Goal: Task Accomplishment & Management: Complete application form

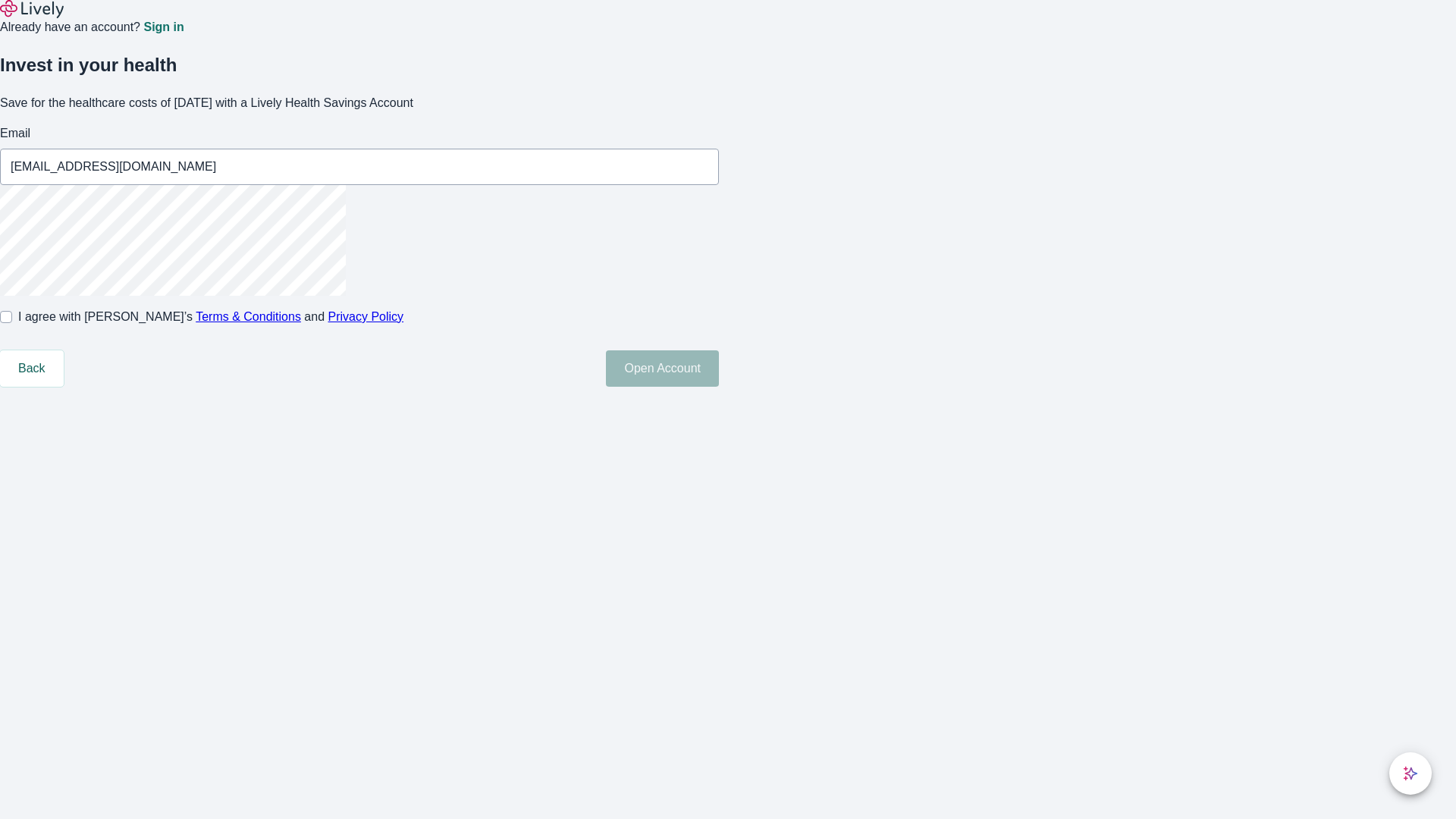
click at [12, 323] on input "I agree with Lively’s Terms & Conditions and Privacy Policy" at bounding box center [6, 317] width 12 height 12
checkbox input "true"
click at [719, 387] on button "Open Account" at bounding box center [662, 369] width 113 height 36
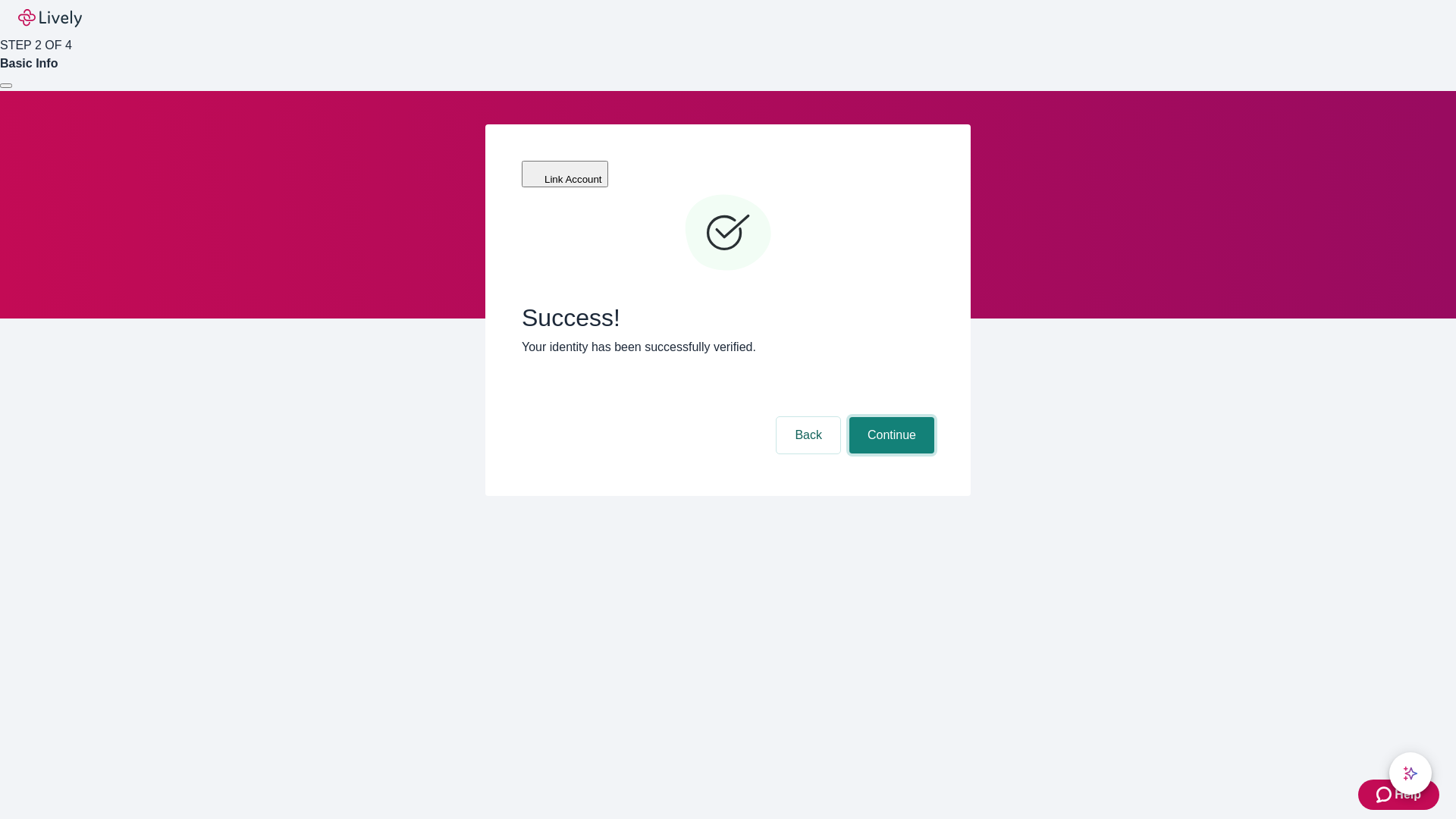
click at [889, 417] on button "Continue" at bounding box center [892, 436] width 85 height 36
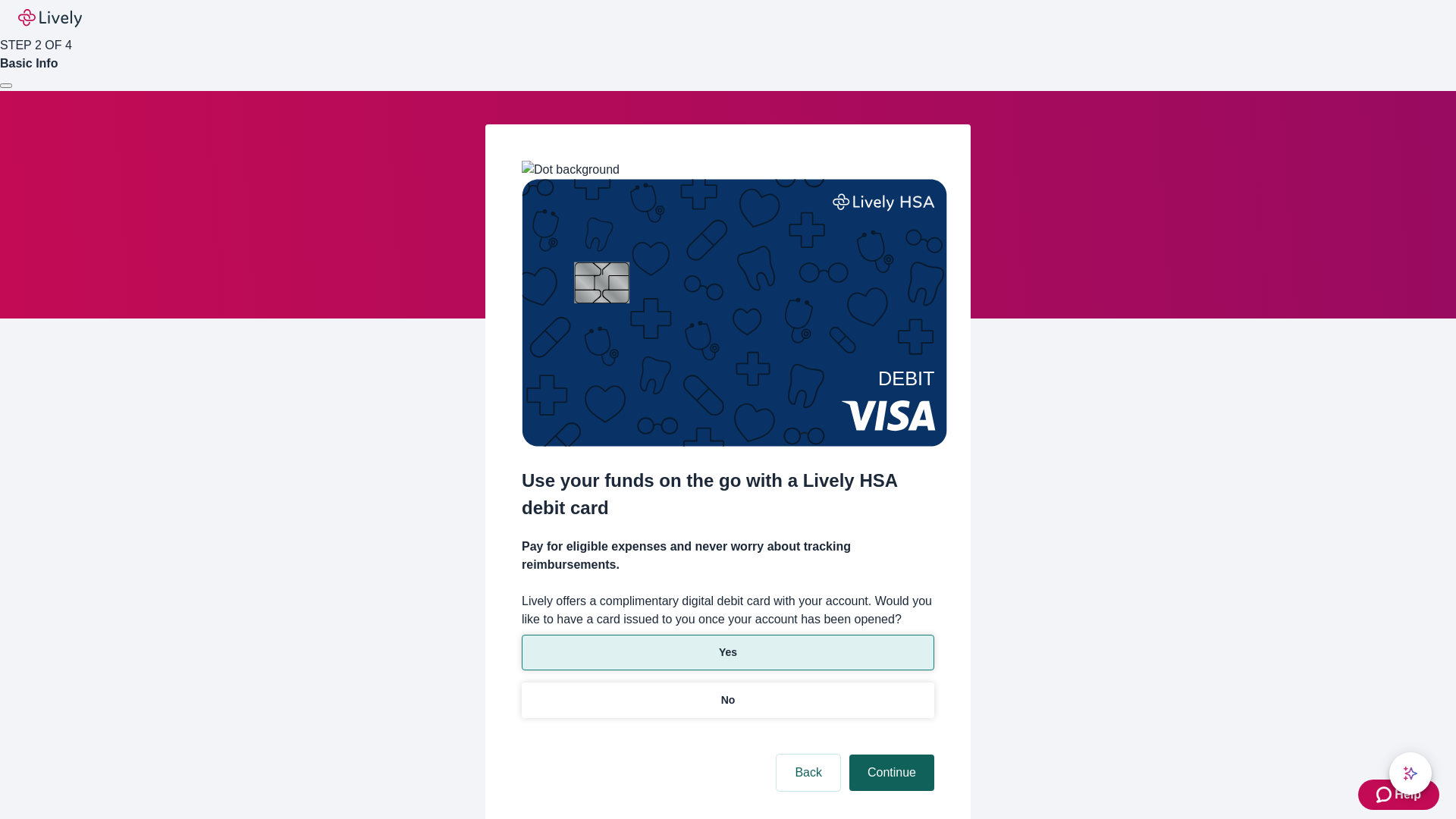
click at [727, 692] on p "No" at bounding box center [728, 700] width 15 height 16
click at [889, 755] on button "Continue" at bounding box center [892, 773] width 85 height 36
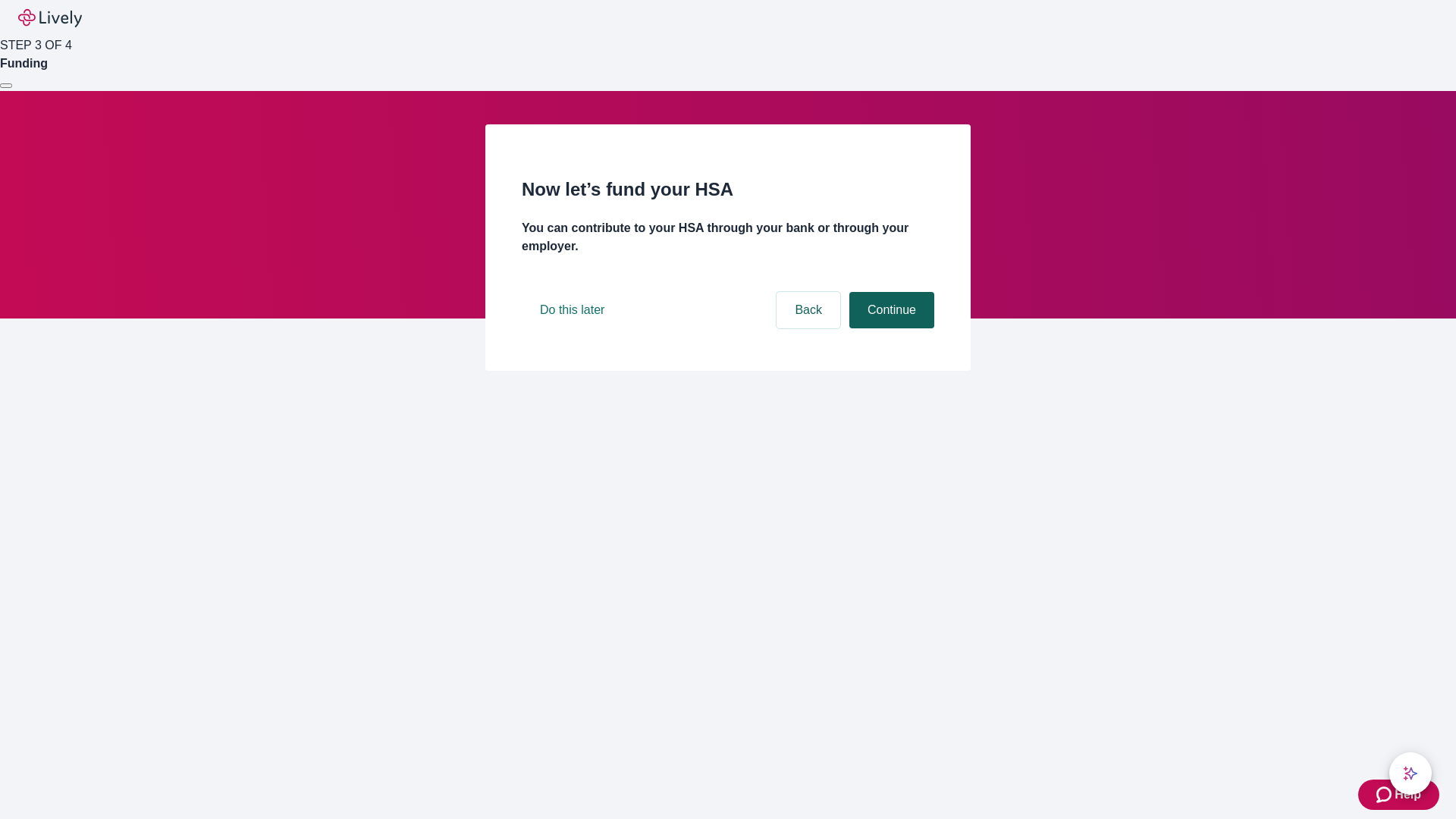
click at [889, 329] on button "Continue" at bounding box center [892, 311] width 85 height 36
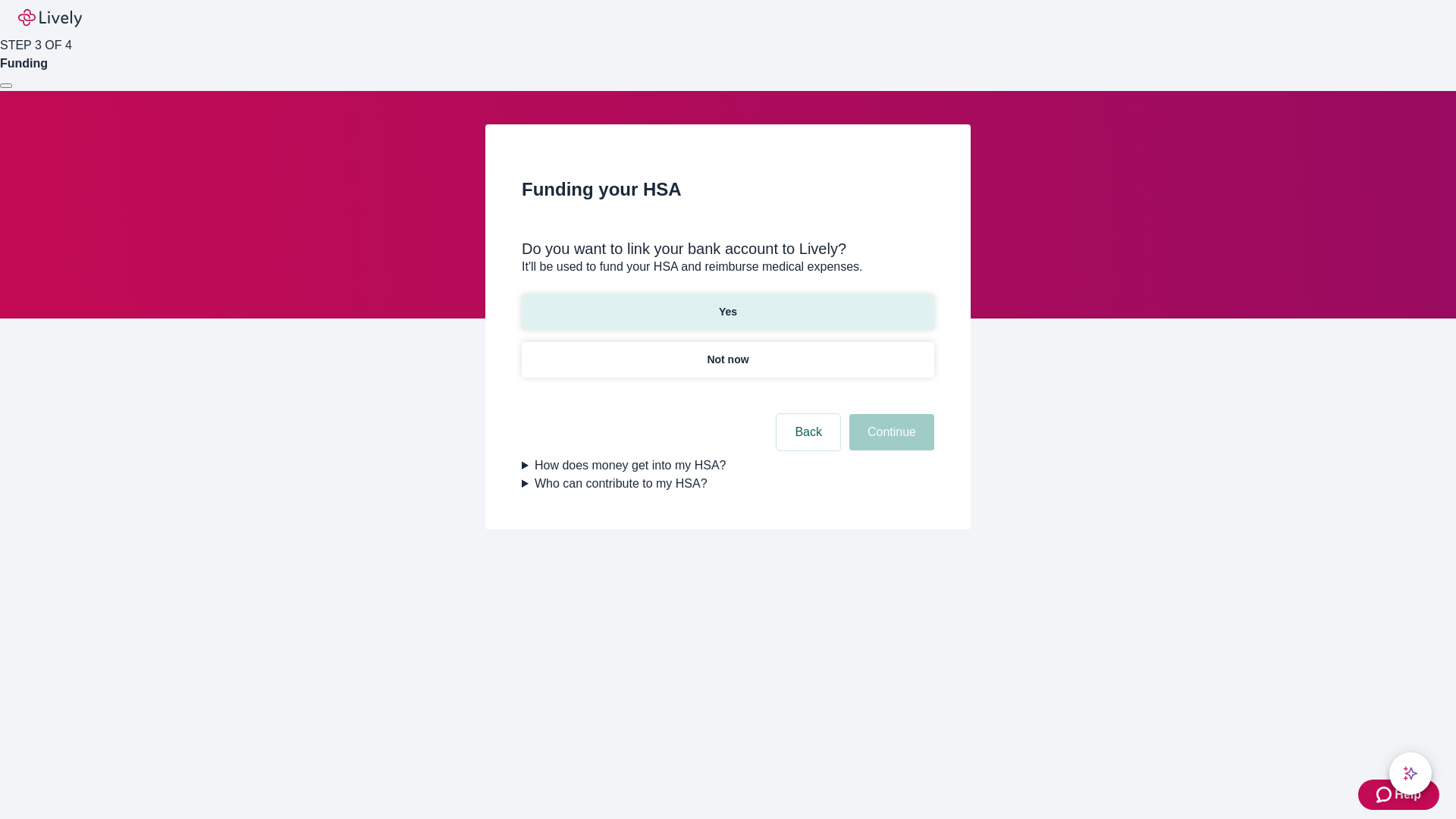
click at [727, 305] on p "Yes" at bounding box center [728, 312] width 18 height 16
click at [889, 414] on button "Continue" at bounding box center [892, 432] width 85 height 36
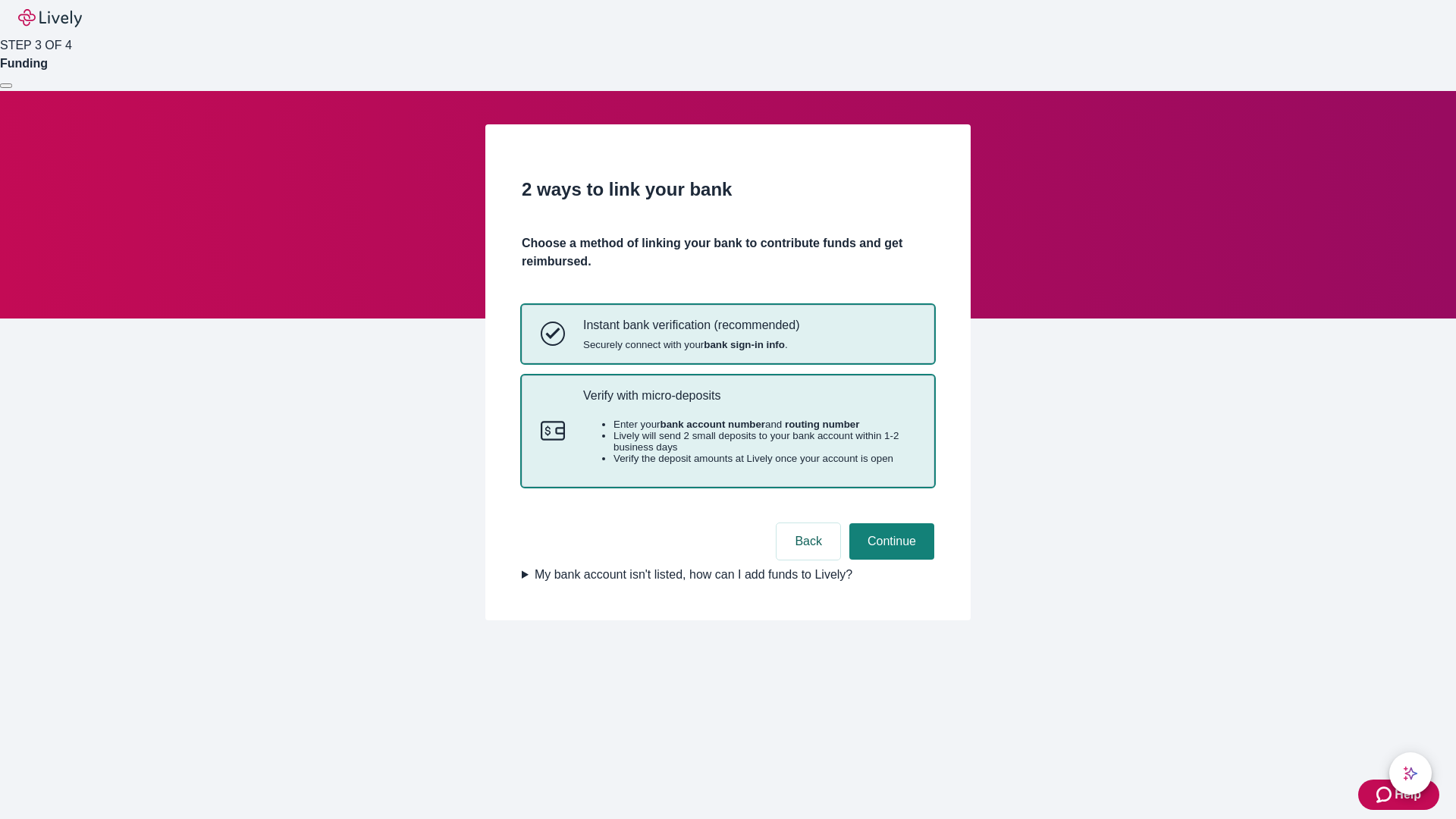
click at [749, 403] on p "Verify with micro-deposits" at bounding box center [749, 396] width 332 height 15
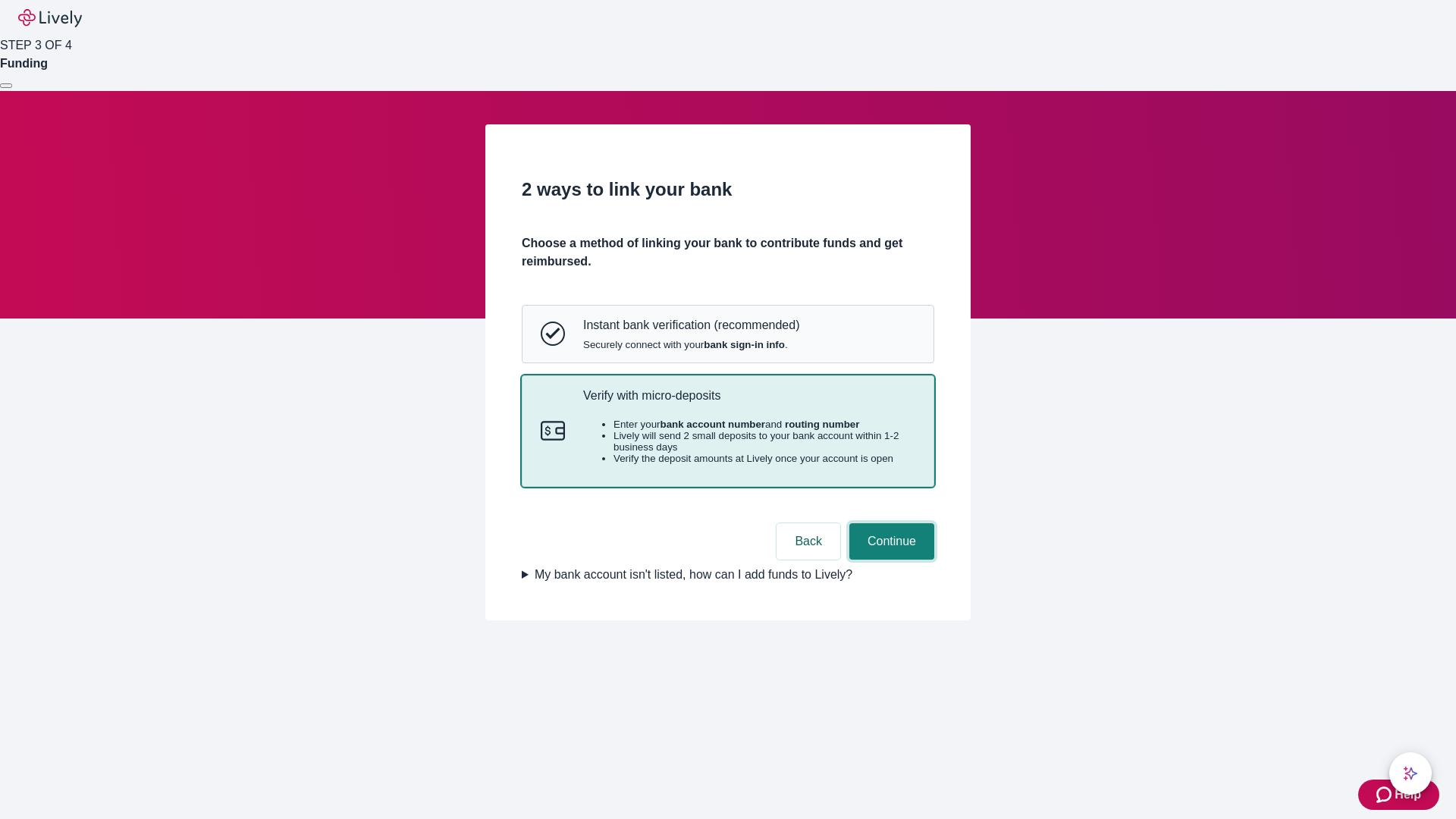
click at [889, 560] on button "Continue" at bounding box center [892, 541] width 85 height 36
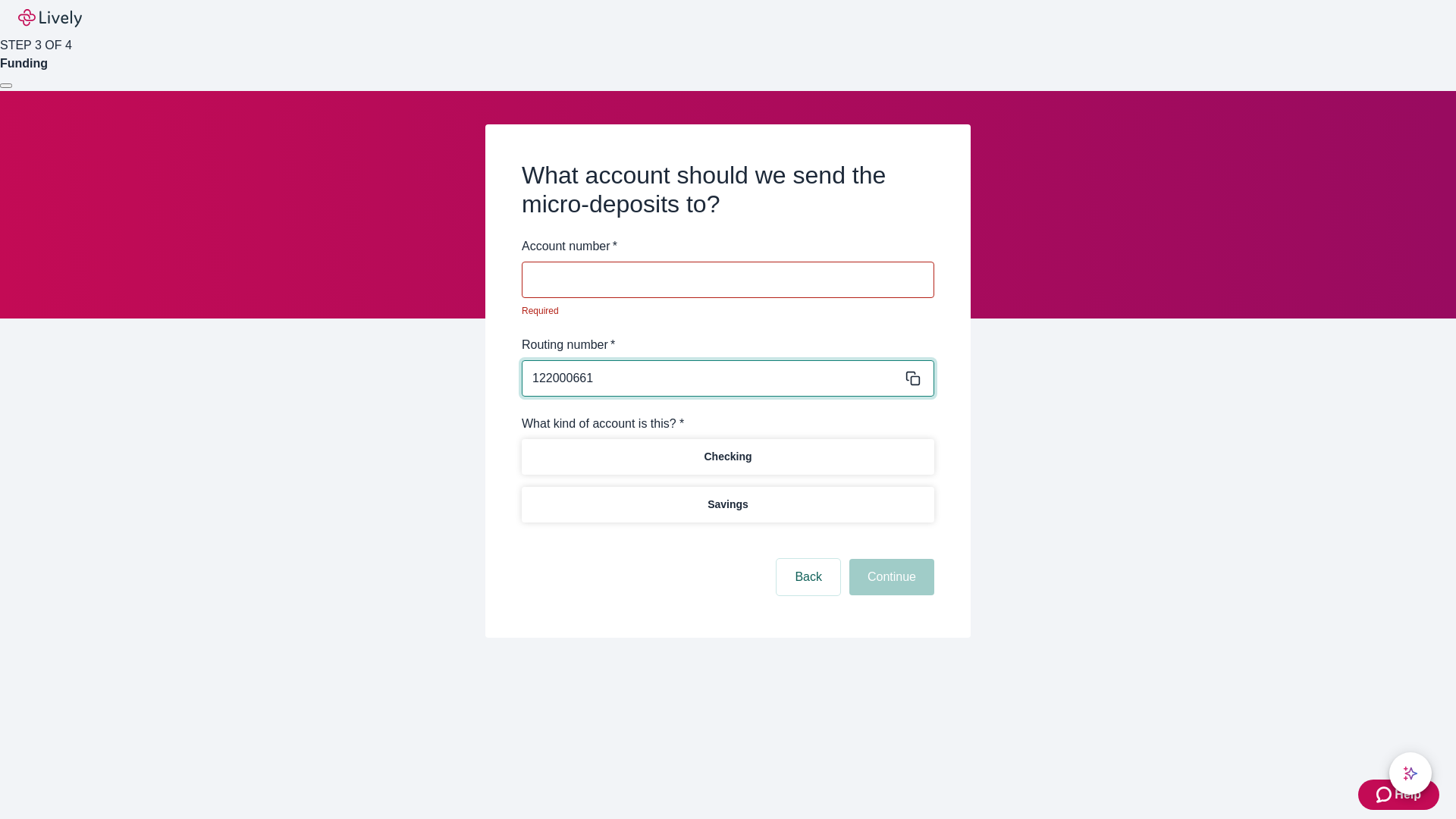
type input "122000661"
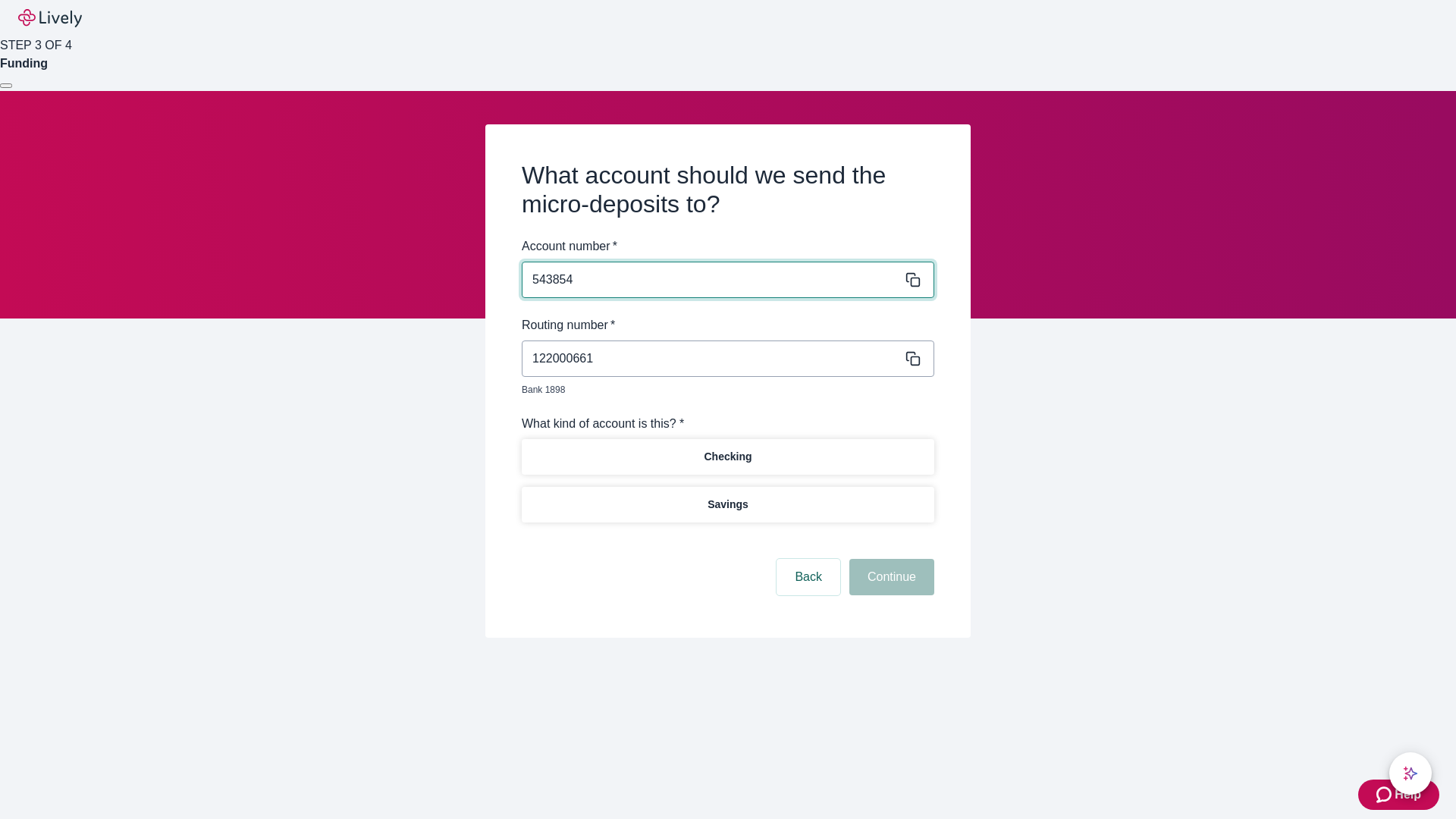
type input "543854"
click at [727, 449] on p "Checking" at bounding box center [727, 457] width 48 height 16
click at [889, 560] on button "Continue" at bounding box center [892, 577] width 85 height 36
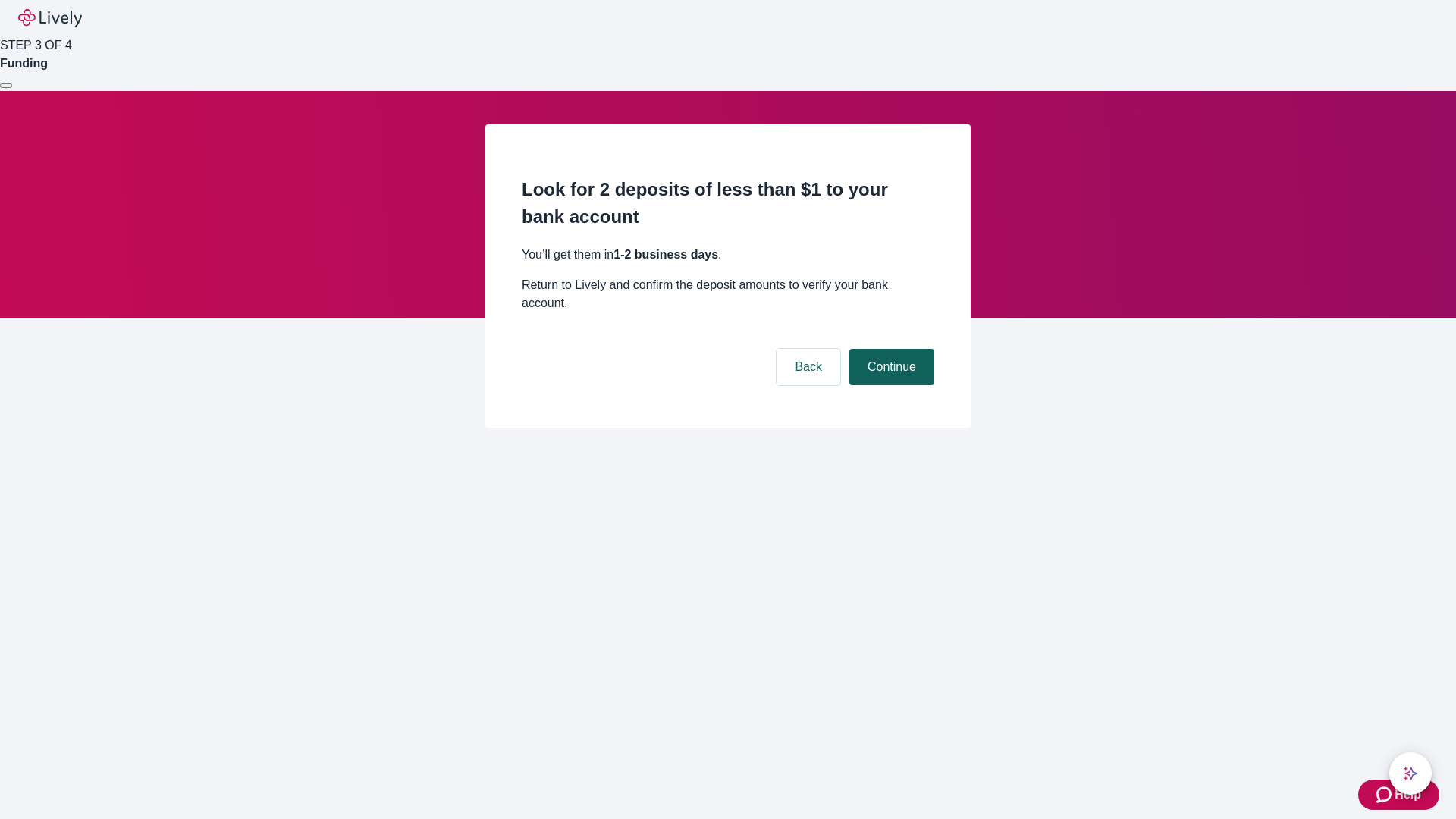
click at [889, 349] on button "Continue" at bounding box center [892, 367] width 85 height 36
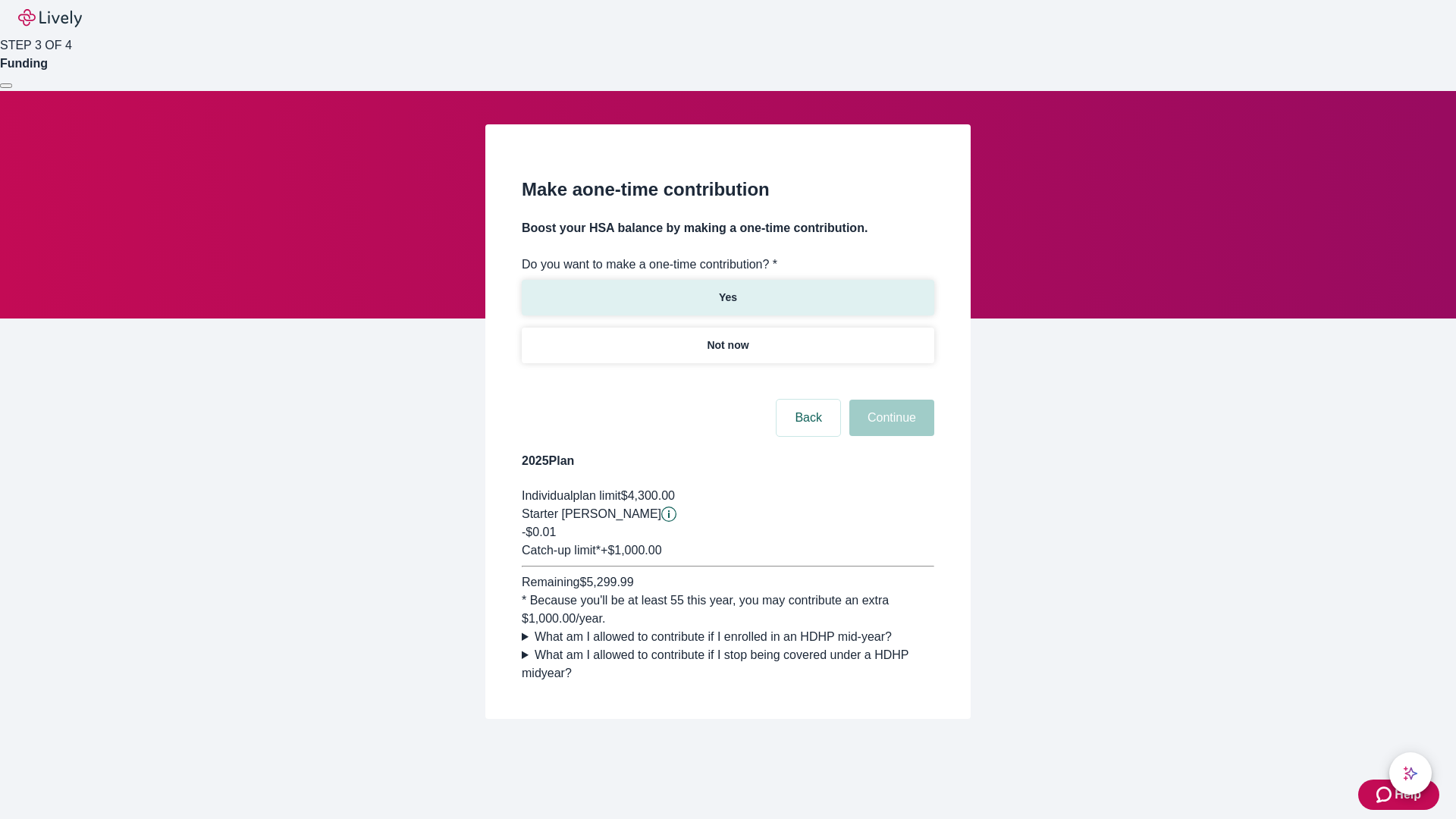
click at [727, 290] on p "Yes" at bounding box center [728, 298] width 18 height 16
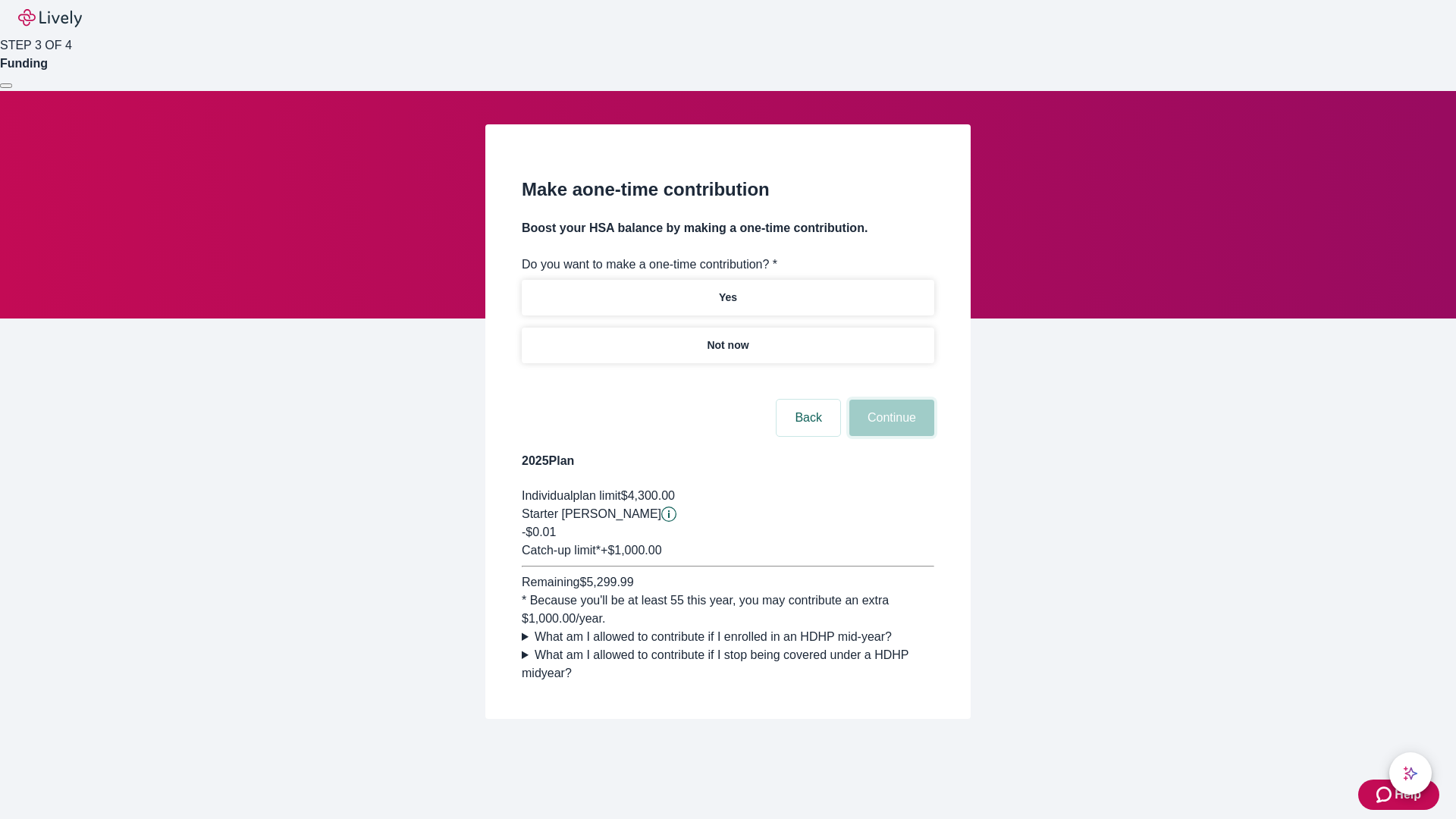
click at [889, 436] on button "Continue" at bounding box center [892, 418] width 85 height 36
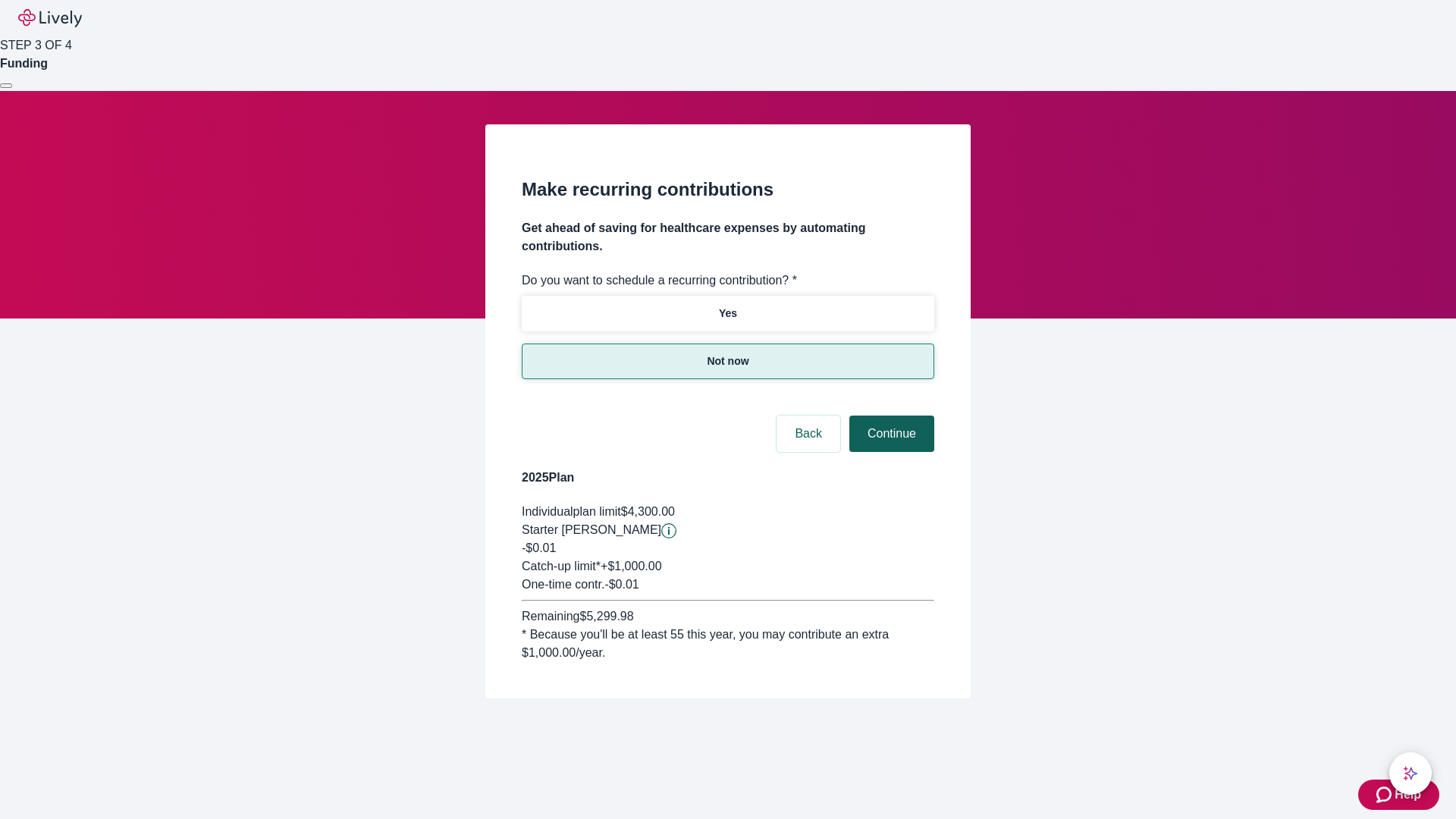
click at [889, 416] on button "Continue" at bounding box center [892, 434] width 85 height 36
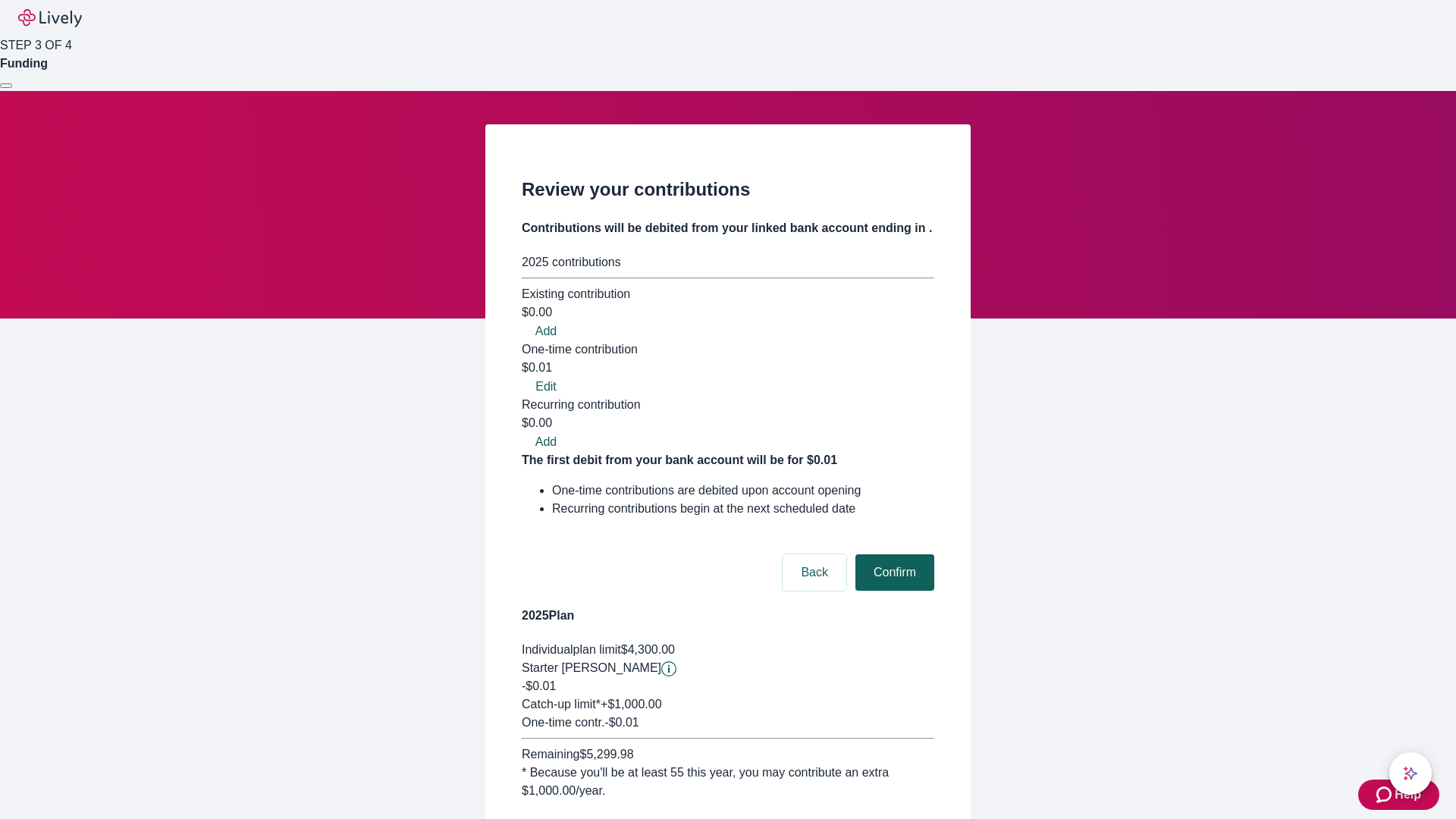
click at [893, 554] on button "Confirm" at bounding box center [895, 573] width 79 height 36
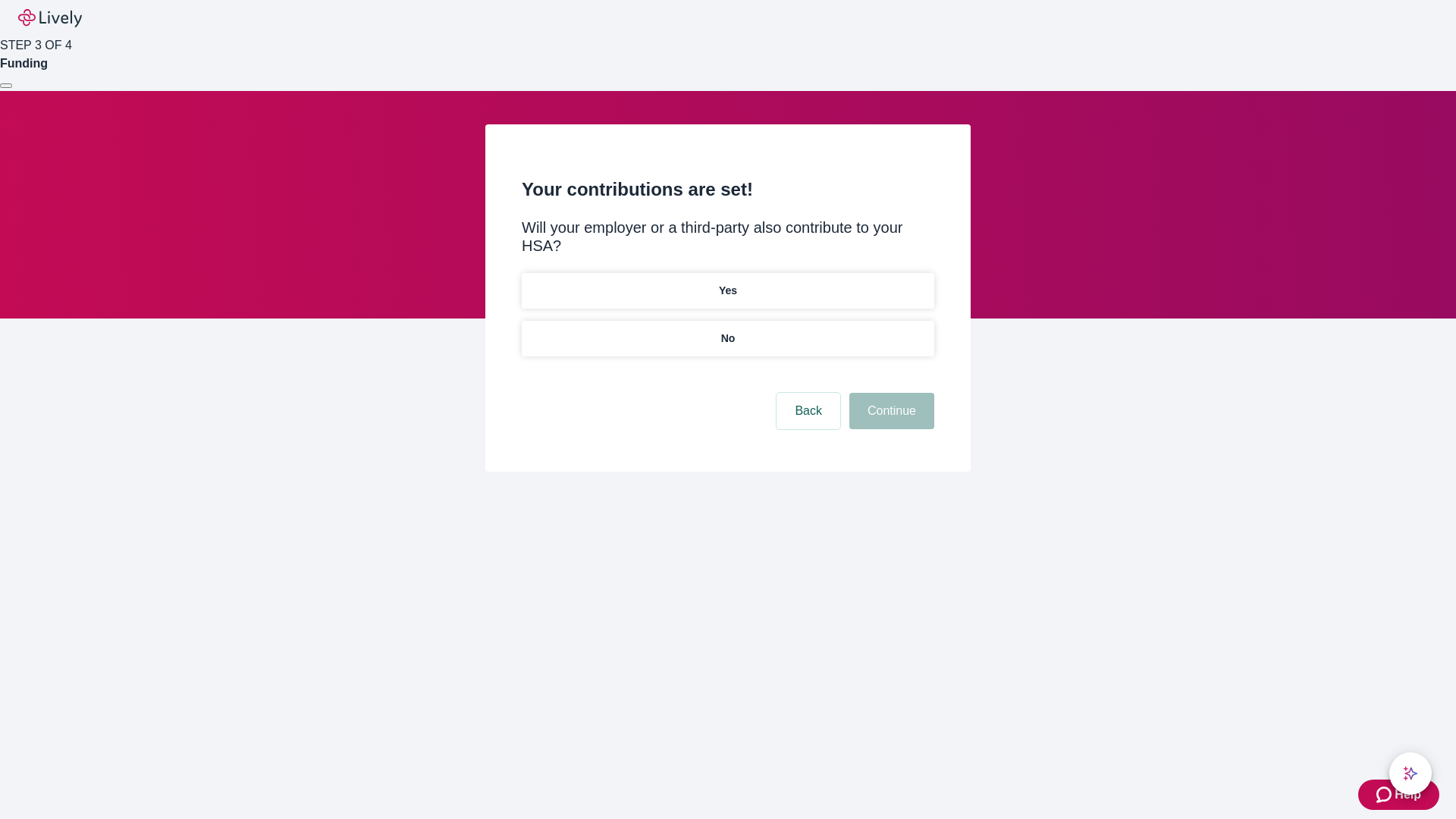
click at [727, 331] on p "No" at bounding box center [728, 338] width 15 height 16
click at [889, 393] on button "Continue" at bounding box center [892, 411] width 85 height 36
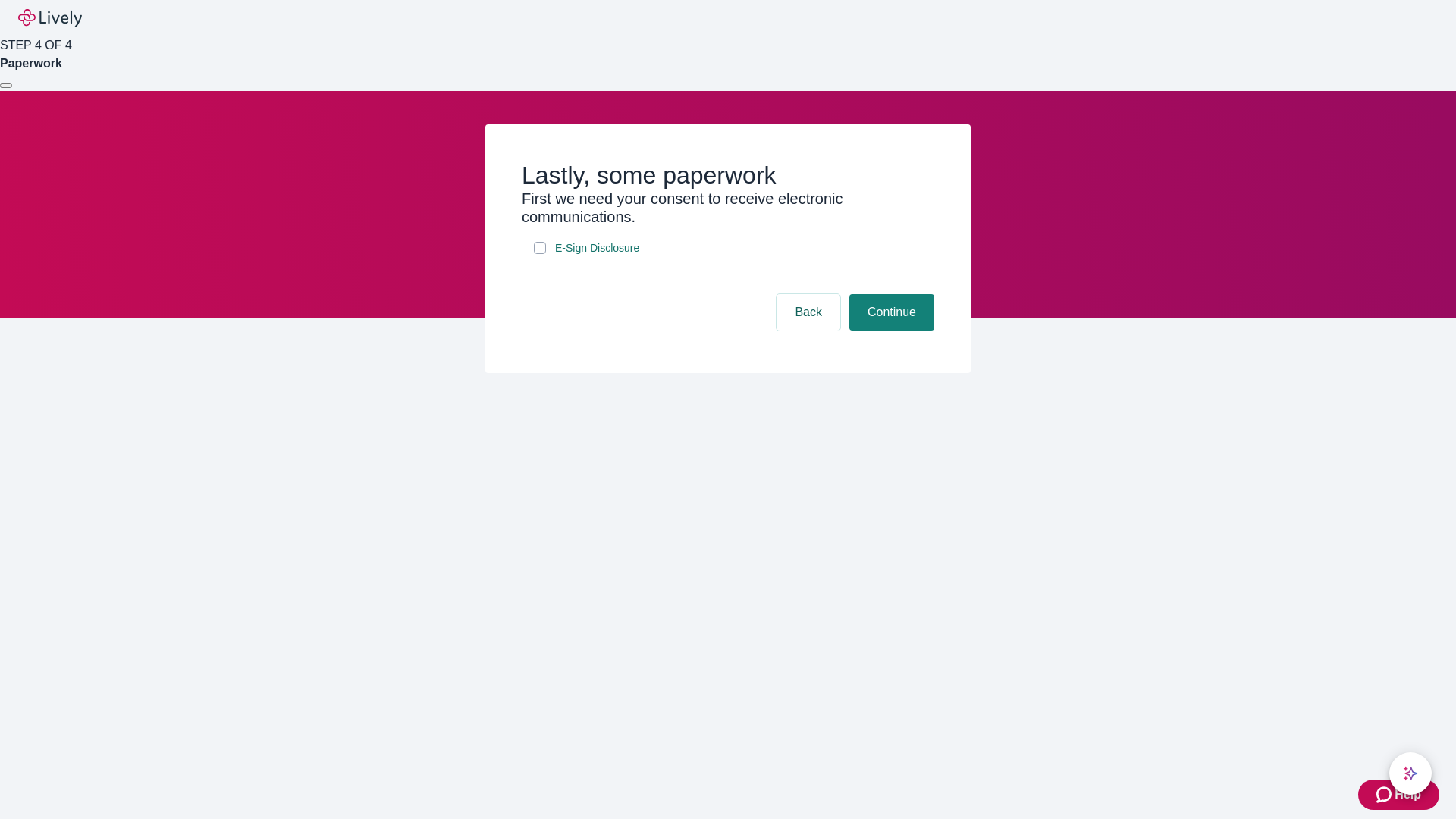
click at [540, 254] on input "E-Sign Disclosure" at bounding box center [540, 248] width 12 height 12
checkbox input "true"
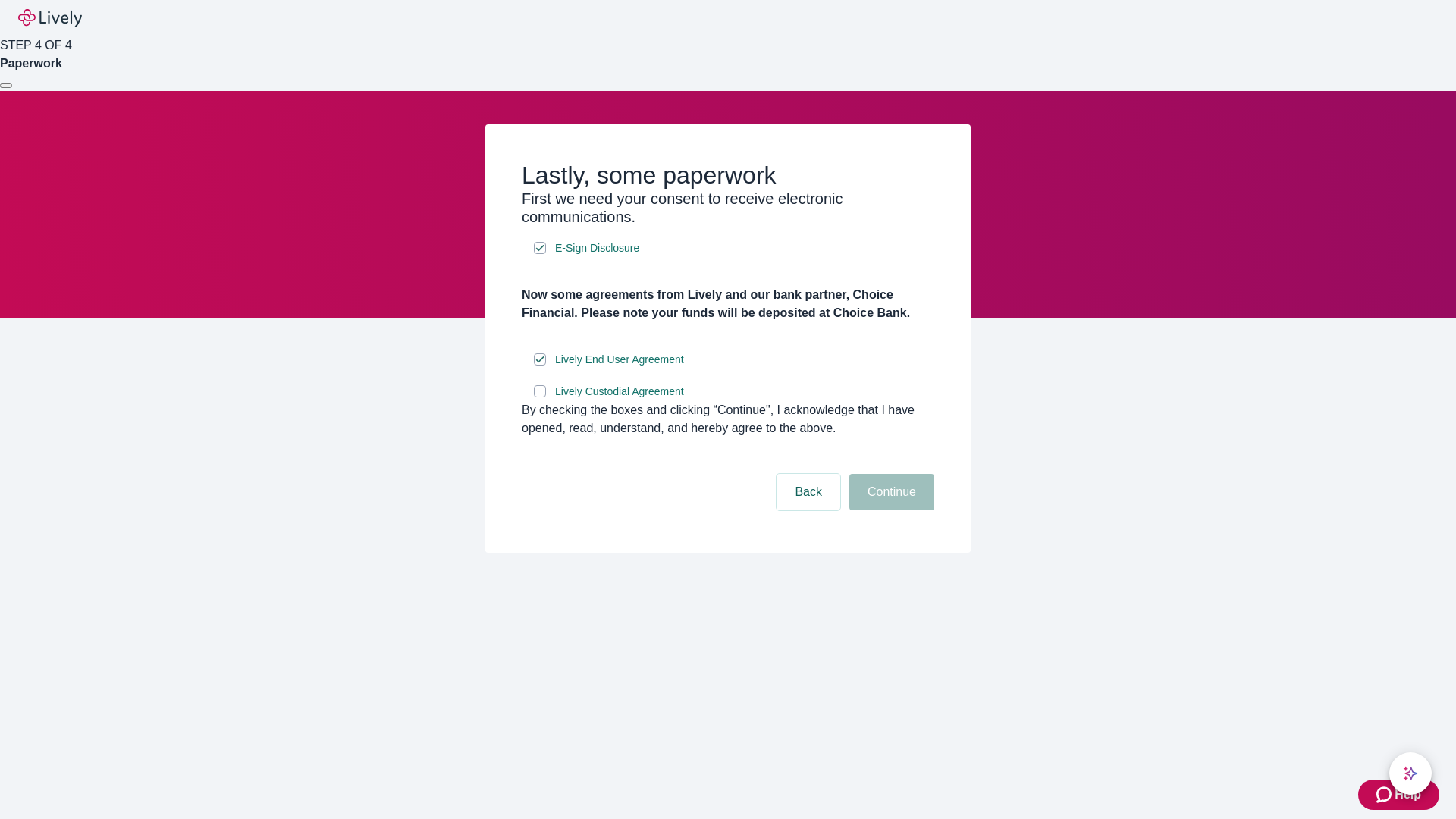
click at [540, 397] on input "Lively Custodial Agreement" at bounding box center [540, 391] width 12 height 12
checkbox input "true"
click at [889, 510] on button "Continue" at bounding box center [892, 492] width 85 height 36
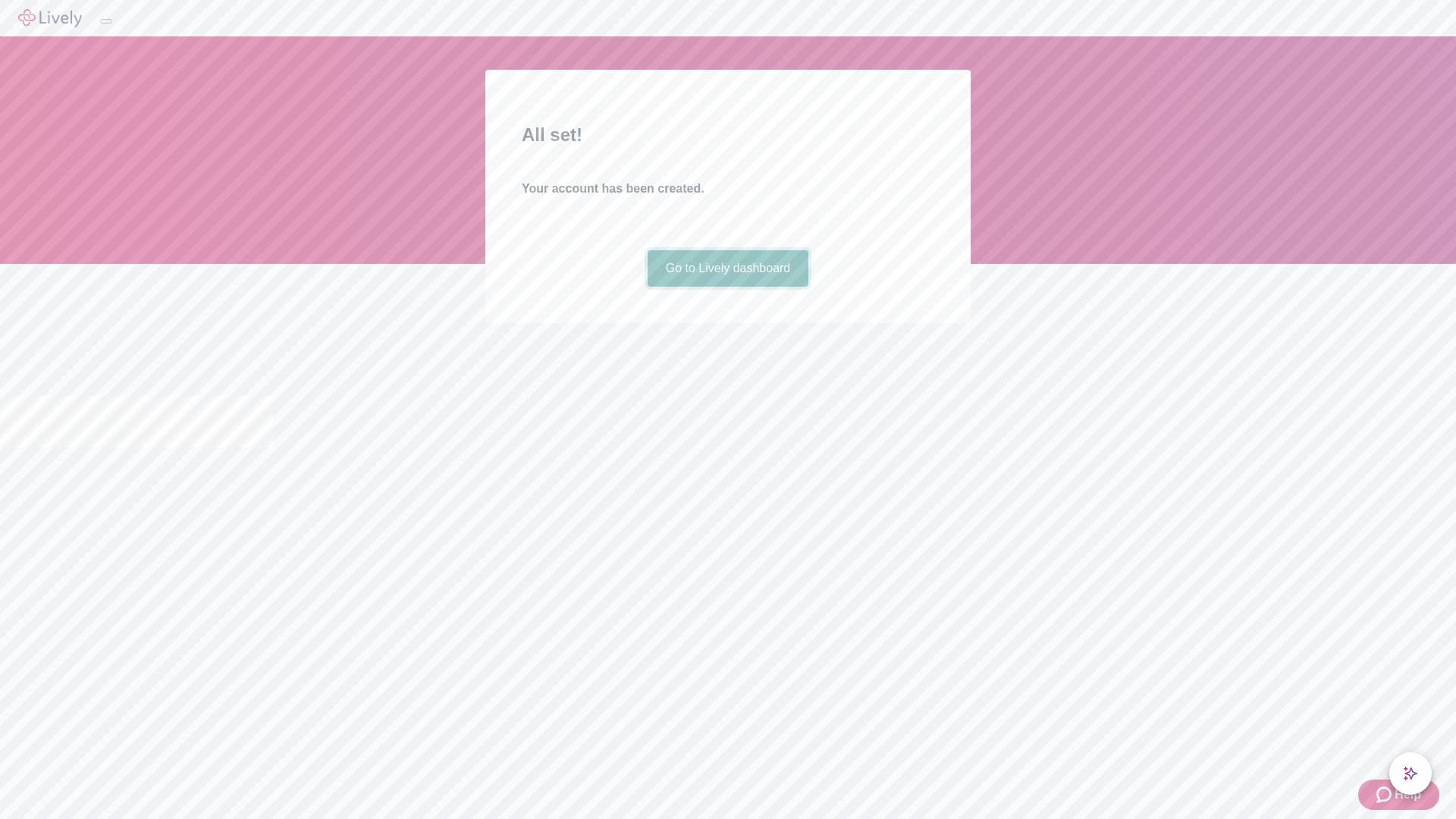
click at [727, 286] on link "Go to Lively dashboard" at bounding box center [729, 268] width 161 height 36
